Goal: Information Seeking & Learning: Learn about a topic

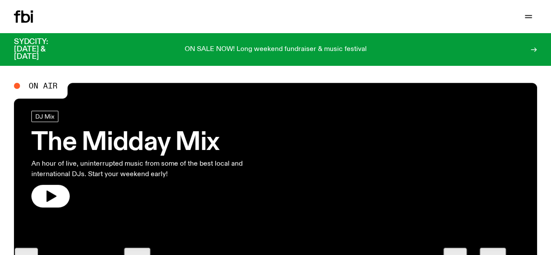
click at [0, 0] on link "Schedule" at bounding box center [0, 0] width 0 height 0
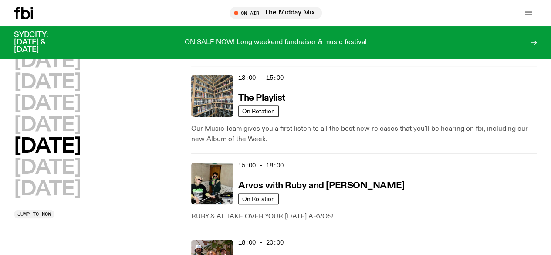
scroll to position [478, 0]
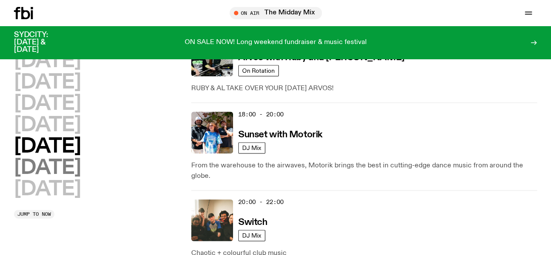
click at [65, 158] on h2 "[DATE]" at bounding box center [47, 168] width 67 height 20
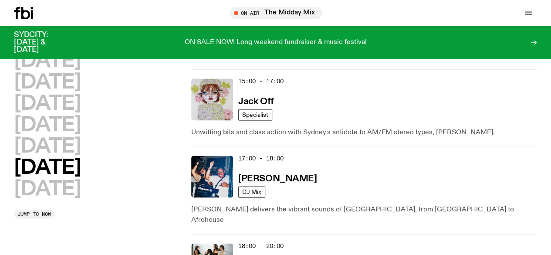
scroll to position [547, 0]
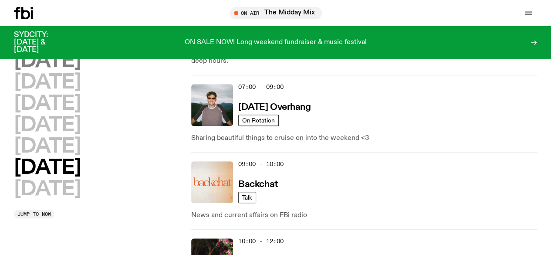
click at [66, 61] on h2 "[DATE]" at bounding box center [47, 61] width 67 height 20
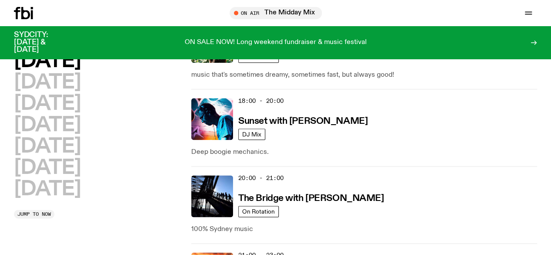
scroll to position [504, 0]
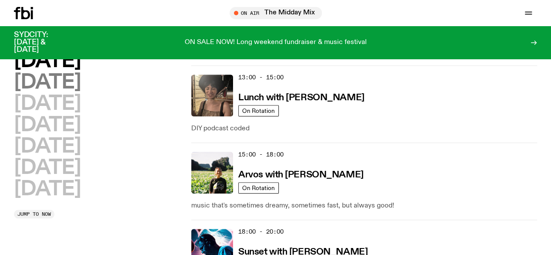
click at [74, 92] on h2 "[DATE]" at bounding box center [47, 83] width 67 height 20
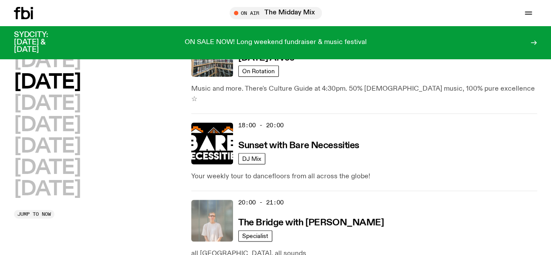
scroll to position [460, 0]
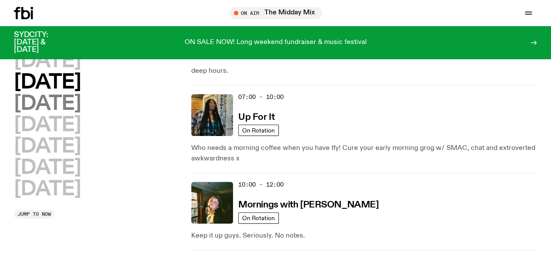
click at [78, 112] on h2 "[DATE]" at bounding box center [47, 104] width 67 height 20
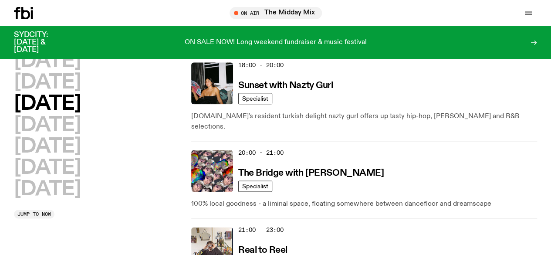
scroll to position [547, 0]
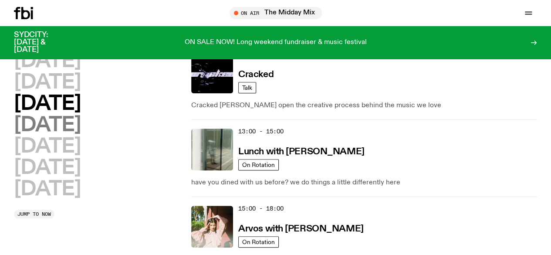
click at [80, 135] on h2 "[DATE]" at bounding box center [47, 125] width 67 height 20
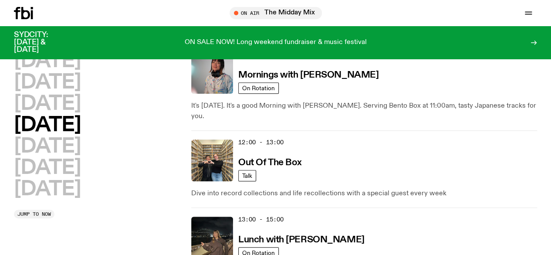
scroll to position [199, 0]
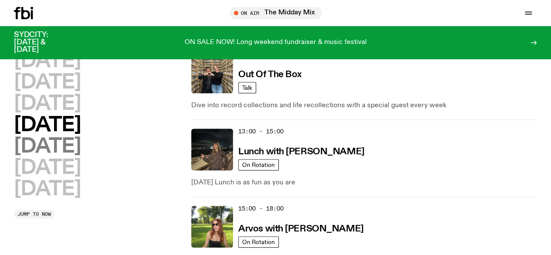
click at [71, 156] on h2 "[DATE]" at bounding box center [47, 147] width 67 height 20
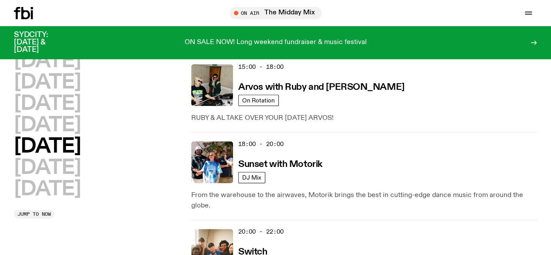
scroll to position [460, 0]
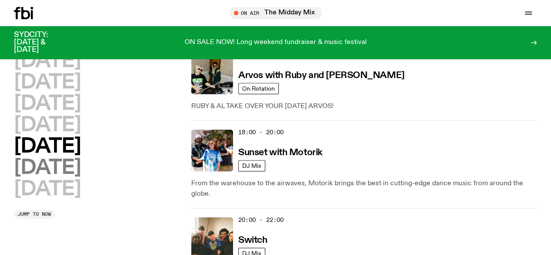
click at [76, 158] on h2 "[DATE]" at bounding box center [47, 168] width 67 height 20
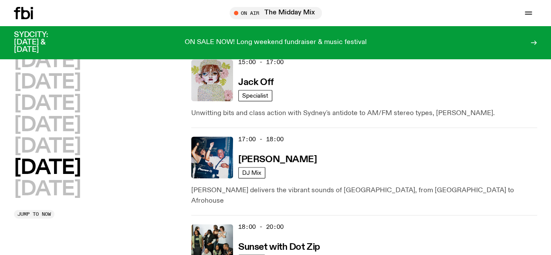
scroll to position [591, 0]
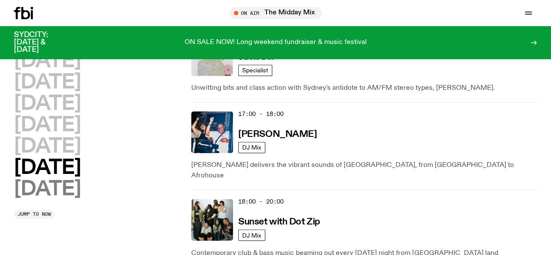
click at [63, 179] on h2 "[DATE]" at bounding box center [47, 189] width 67 height 20
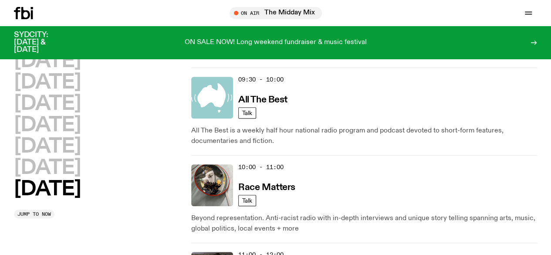
scroll to position [199, 0]
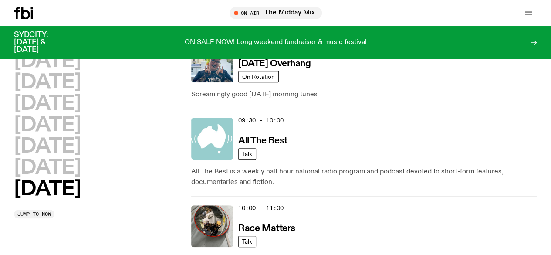
click at [0, 0] on icon "button" at bounding box center [0, 0] width 0 height 0
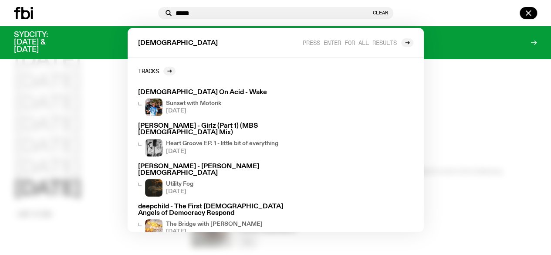
click at [176, 15] on input "*****" at bounding box center [274, 13] width 196 height 7
type input "***"
